Goal: Information Seeking & Learning: Learn about a topic

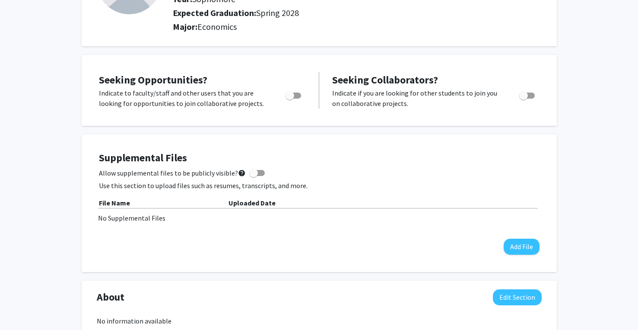
scroll to position [105, 0]
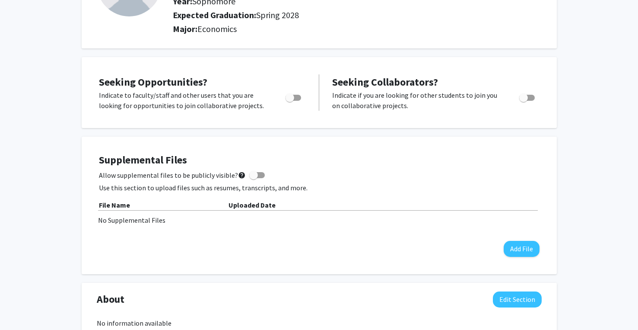
click at [610, 108] on div "Nate Rosenfeld Edit Section See Public View help Degree Level: Undergraduate St…" at bounding box center [319, 303] width 638 height 754
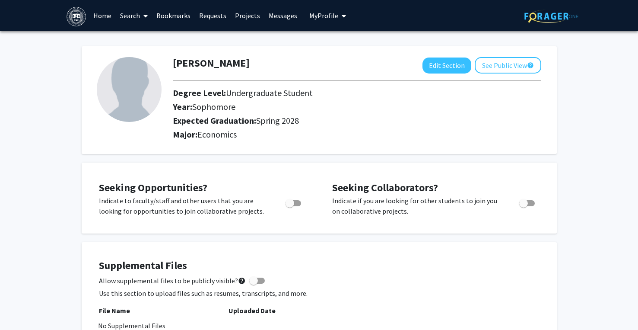
scroll to position [0, 0]
click at [143, 17] on span at bounding box center [144, 16] width 8 height 30
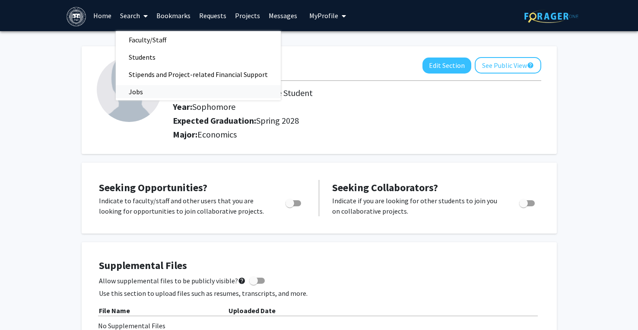
click at [136, 88] on span "Jobs" at bounding box center [136, 91] width 40 height 17
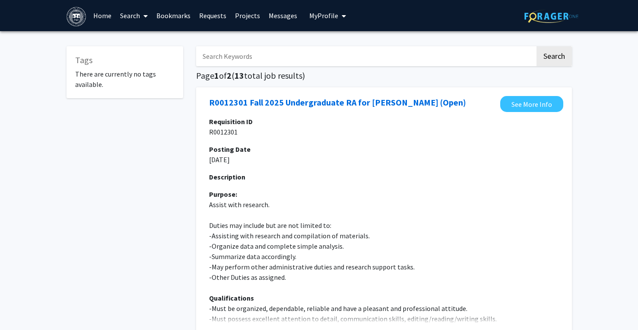
click at [444, 200] on p "Purpose: Assist with research. Duties may include but are not limited to: -Assi…" at bounding box center [384, 261] width 350 height 145
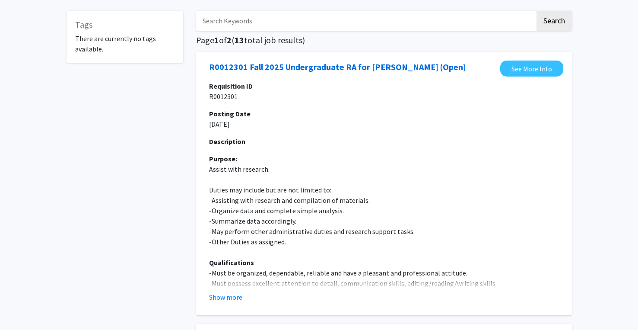
scroll to position [41, 0]
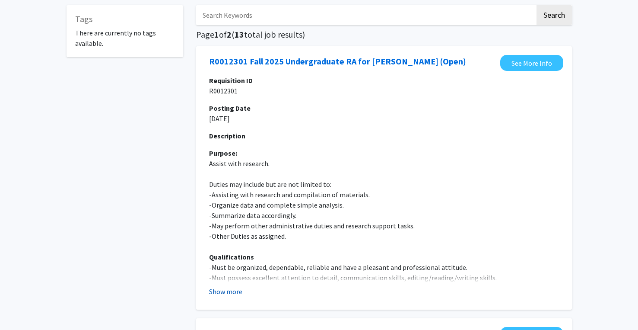
click at [221, 293] on button "Show more" at bounding box center [225, 291] width 33 height 10
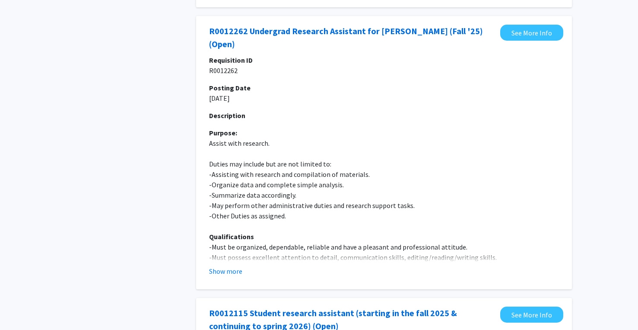
scroll to position [554, 0]
click at [230, 274] on button "Show more" at bounding box center [225, 270] width 33 height 10
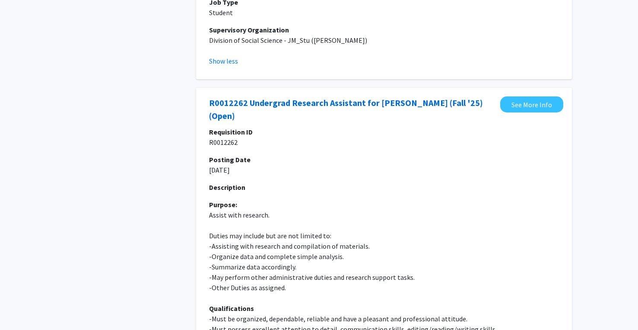
scroll to position [477, 0]
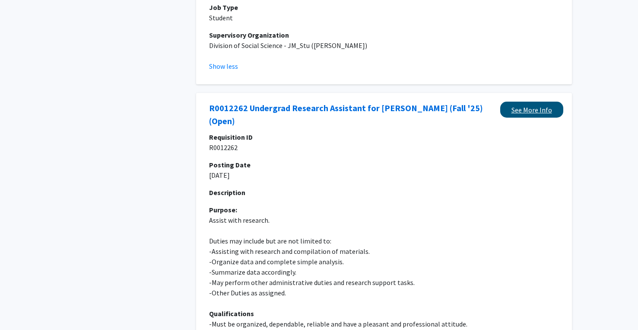
click at [530, 113] on link "See More Info" at bounding box center [531, 110] width 63 height 16
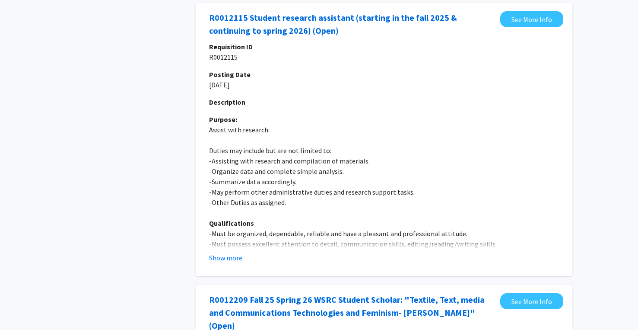
scroll to position [1065, 0]
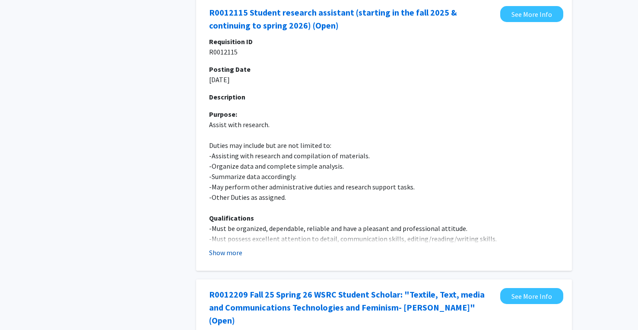
click at [233, 252] on button "Show more" at bounding box center [225, 252] width 33 height 10
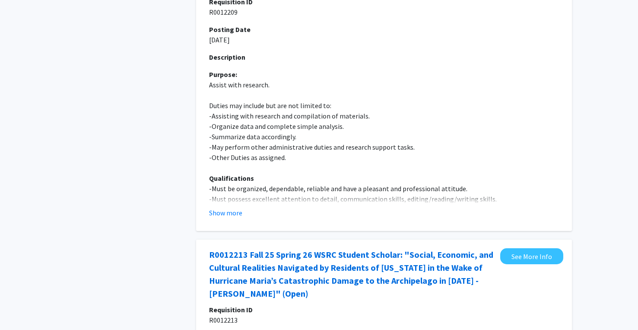
scroll to position [1615, 0]
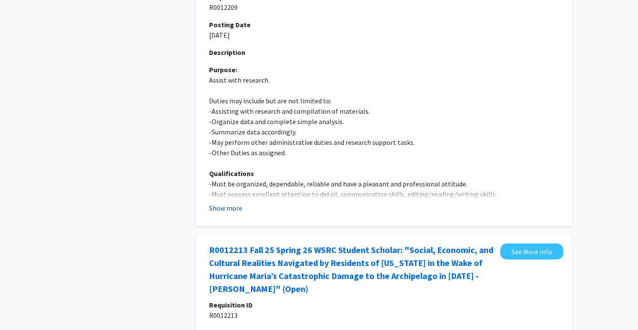
click at [221, 203] on button "Show more" at bounding box center [225, 208] width 33 height 10
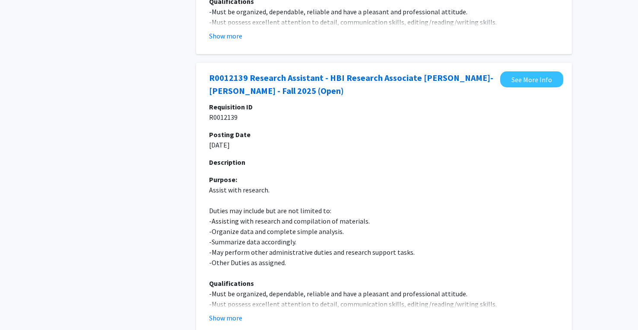
scroll to position [3167, 0]
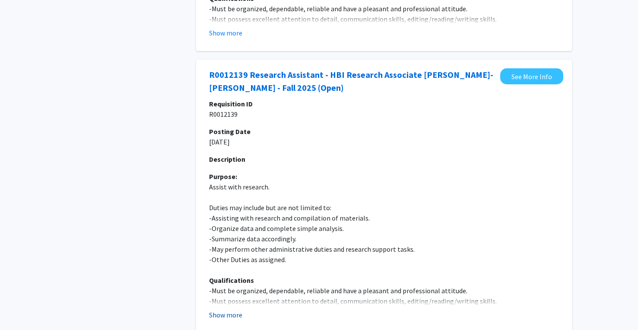
click at [231, 309] on button "Show more" at bounding box center [225, 314] width 33 height 10
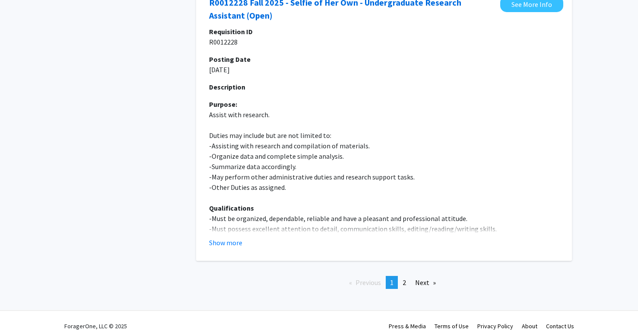
scroll to position [3731, 0]
click at [403, 278] on span "2" at bounding box center [404, 282] width 3 height 9
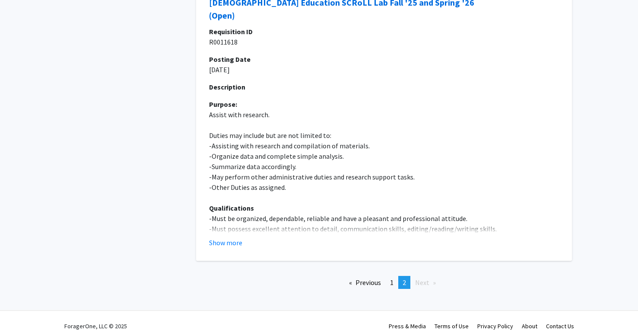
scroll to position [676, 0]
click at [391, 278] on span "1" at bounding box center [391, 282] width 3 height 9
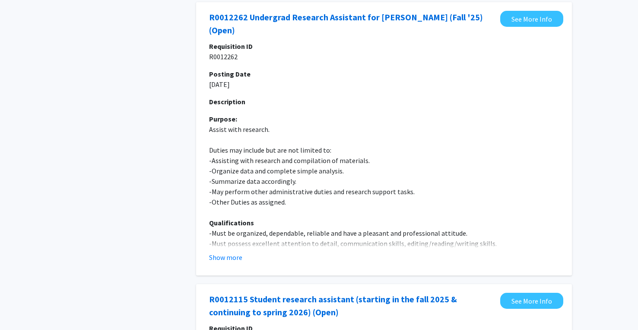
scroll to position [359, 0]
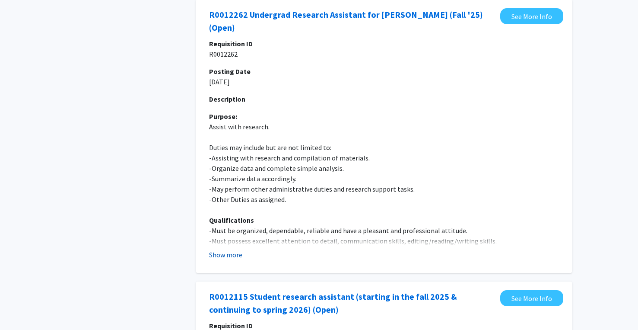
click at [220, 259] on button "Show more" at bounding box center [225, 254] width 33 height 10
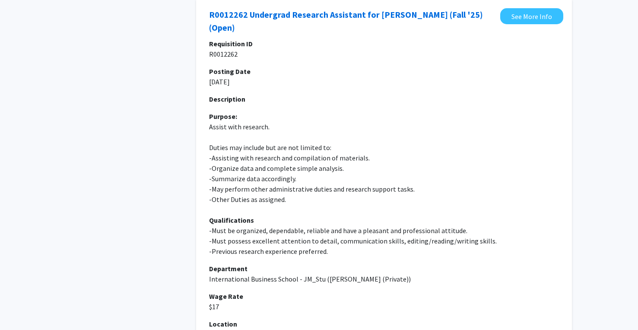
click at [435, 284] on p "International Business School - JM_Stu (Andrea Luna (Private))" at bounding box center [384, 279] width 350 height 10
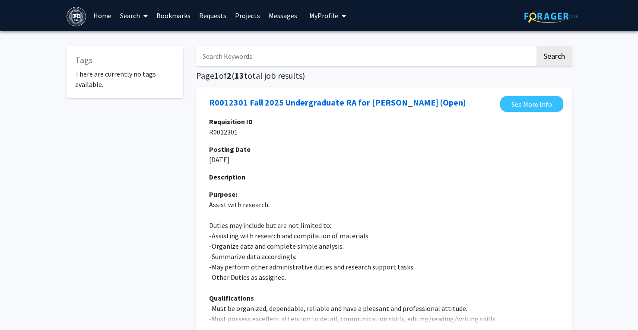
scroll to position [0, 0]
